Goal: Navigation & Orientation: Find specific page/section

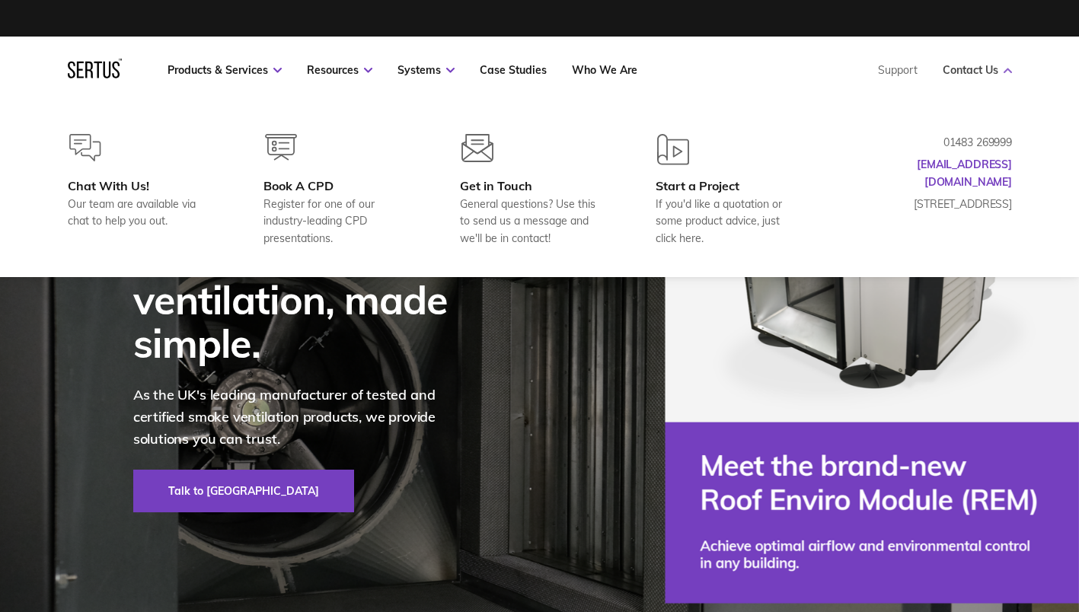
click at [970, 70] on link "Contact Us" at bounding box center [977, 70] width 69 height 14
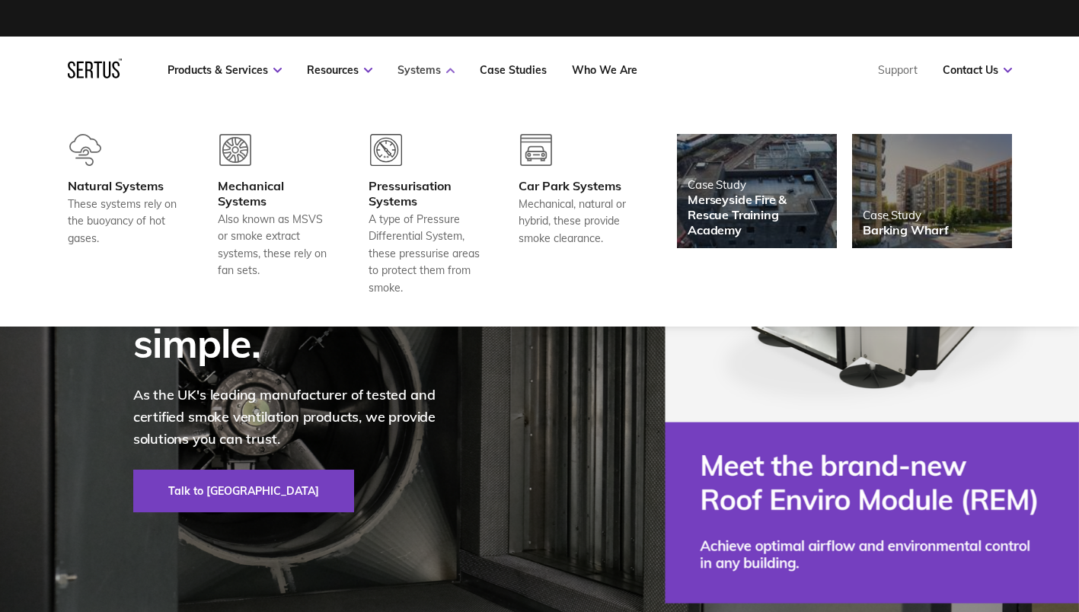
click at [444, 75] on link "Systems" at bounding box center [426, 70] width 57 height 14
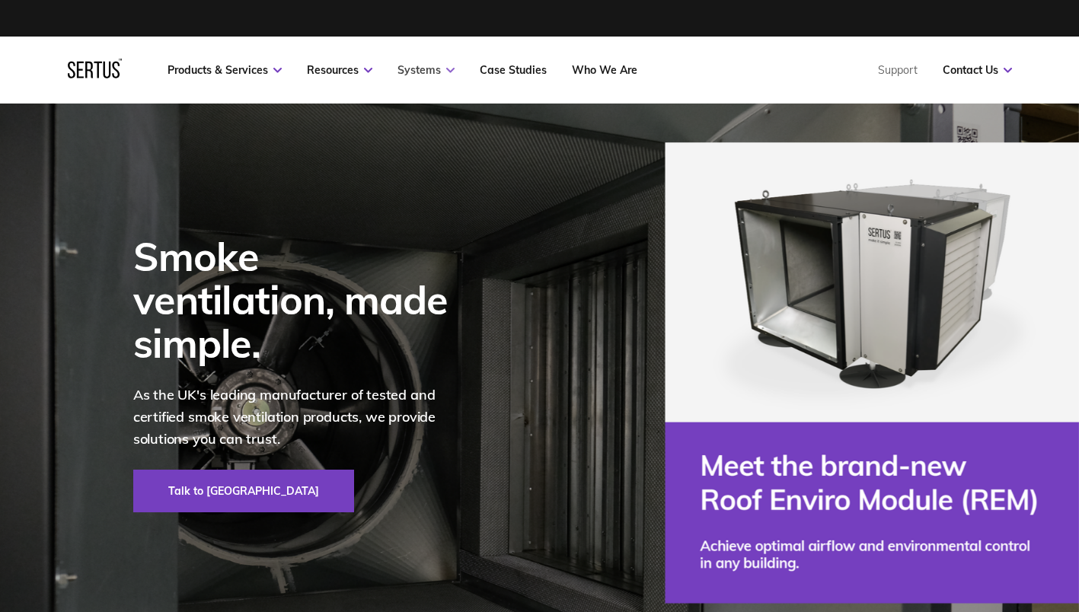
click at [444, 75] on link "Systems" at bounding box center [426, 70] width 57 height 14
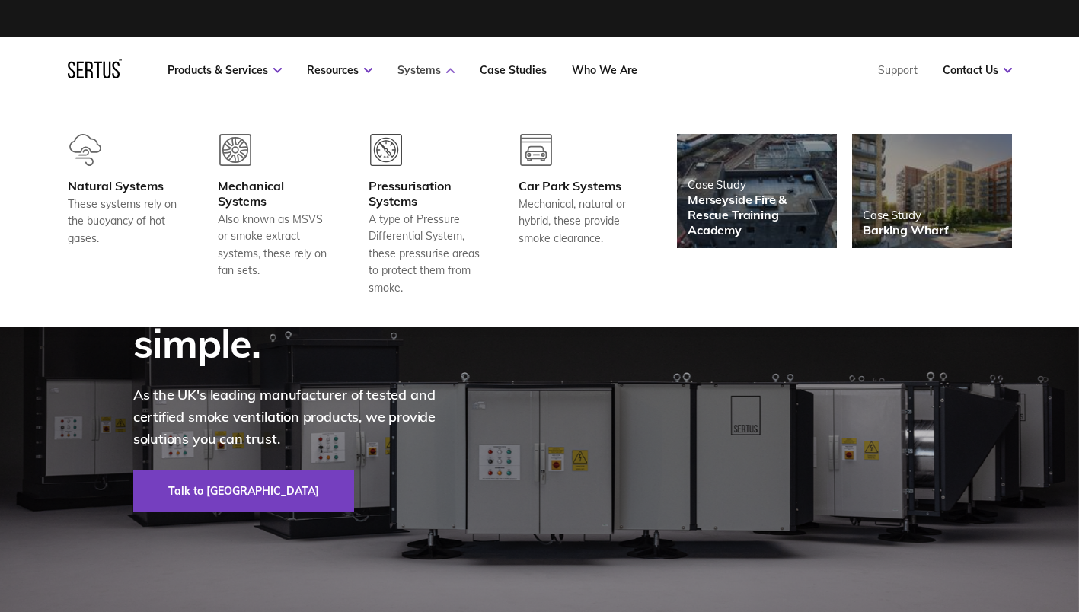
click at [447, 69] on icon at bounding box center [450, 70] width 8 height 5
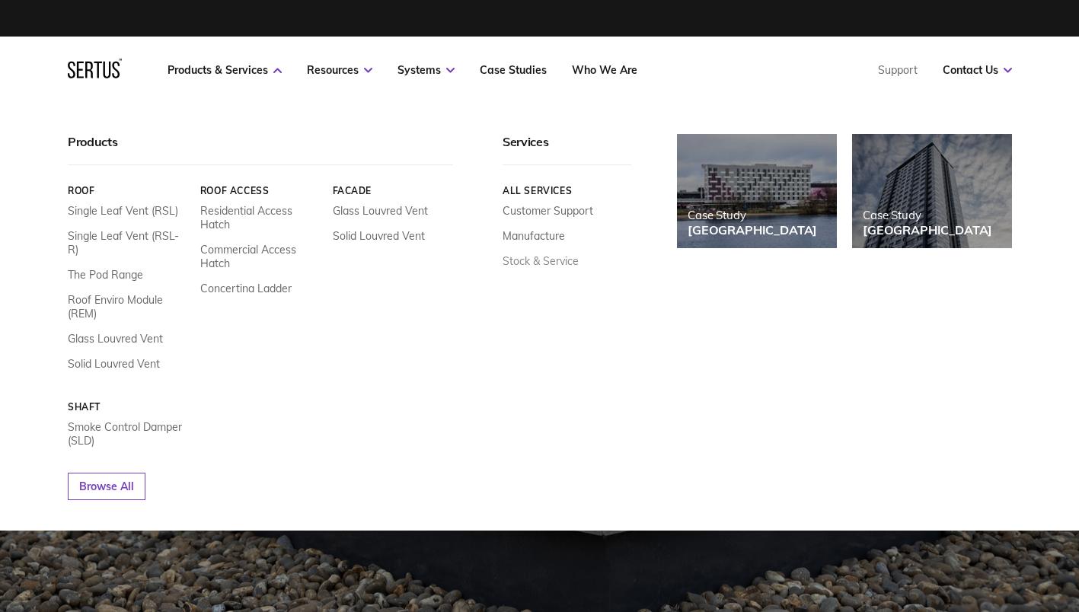
click at [533, 262] on link "Stock & Service" at bounding box center [541, 261] width 76 height 14
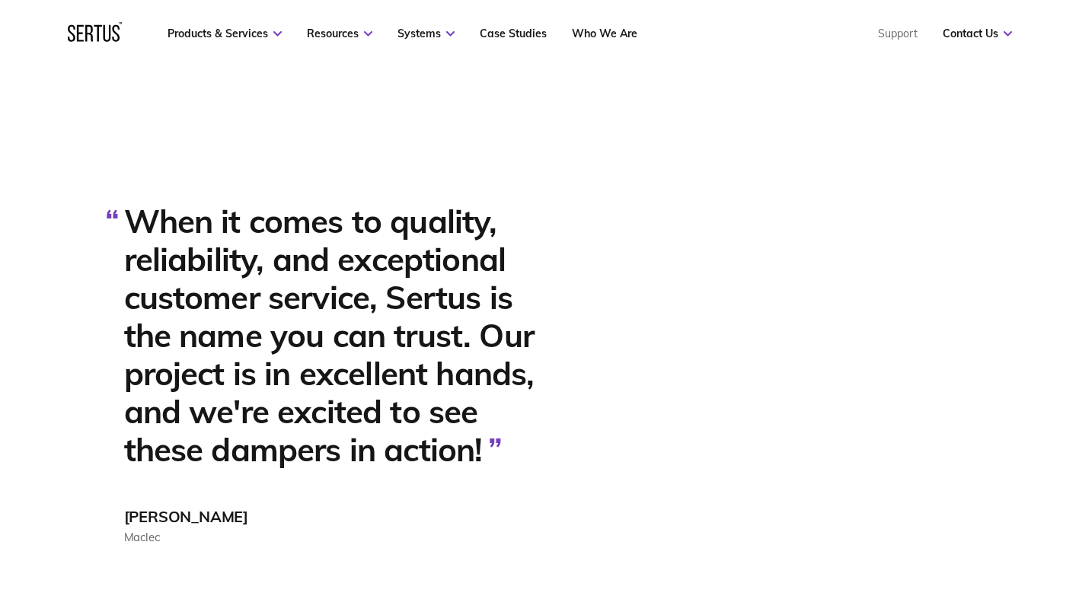
scroll to position [1607, 0]
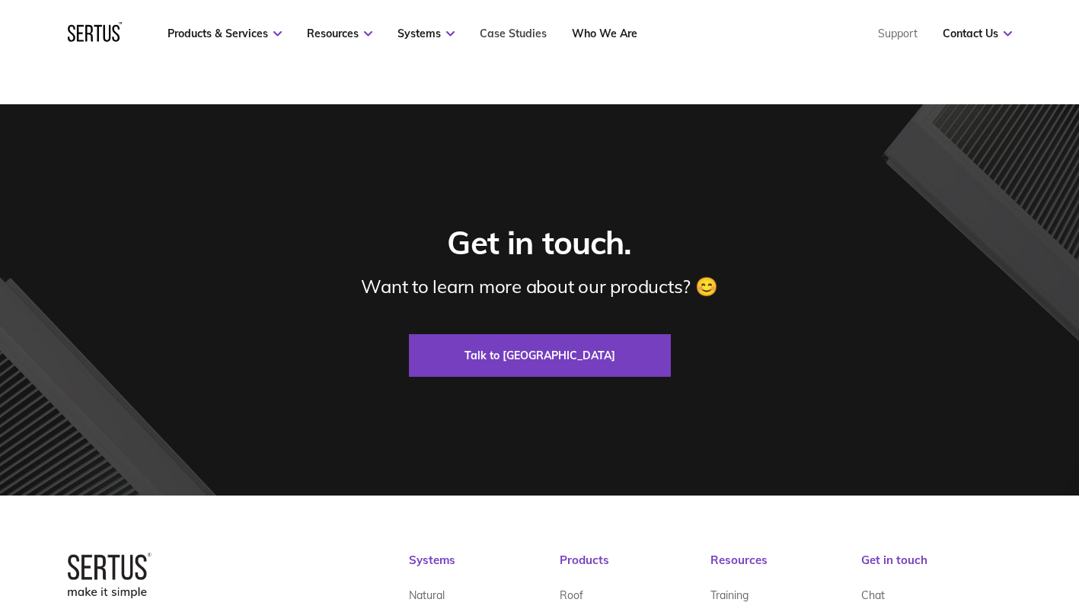
click at [534, 35] on link "Case Studies" at bounding box center [513, 34] width 67 height 14
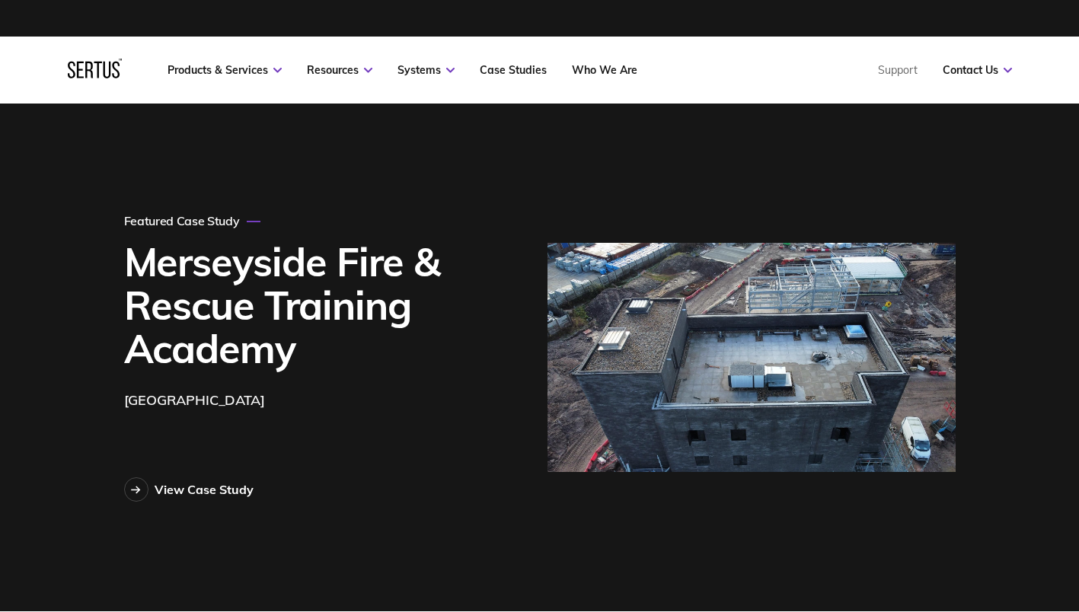
scroll to position [535, 0]
